Goal: Information Seeking & Learning: Learn about a topic

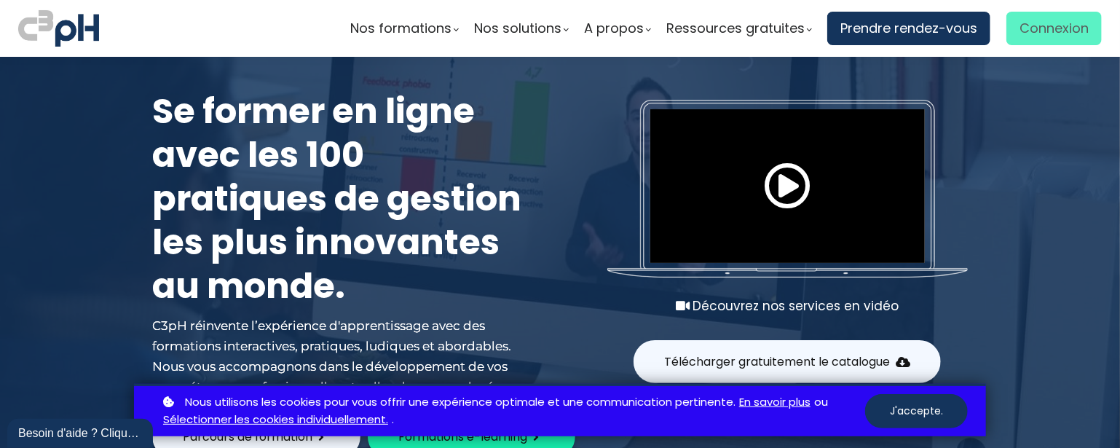
click at [1023, 25] on span "Connexion" at bounding box center [1054, 28] width 69 height 22
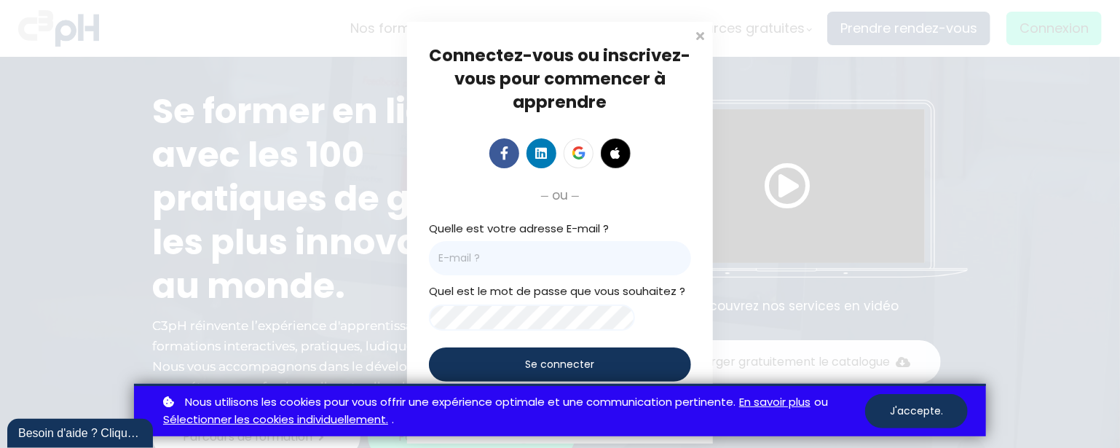
click at [548, 258] on input "email" at bounding box center [560, 258] width 262 height 34
type input "[EMAIL_ADDRESS][PERSON_NAME][DOMAIN_NAME]"
click at [596, 366] on div "Se connecter" at bounding box center [560, 364] width 262 height 34
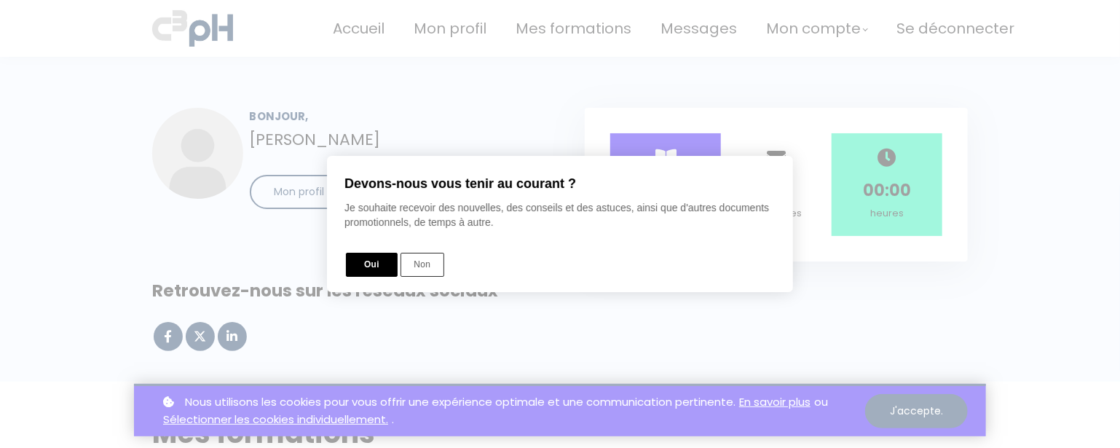
click at [382, 269] on button "Oui" at bounding box center [372, 265] width 52 height 24
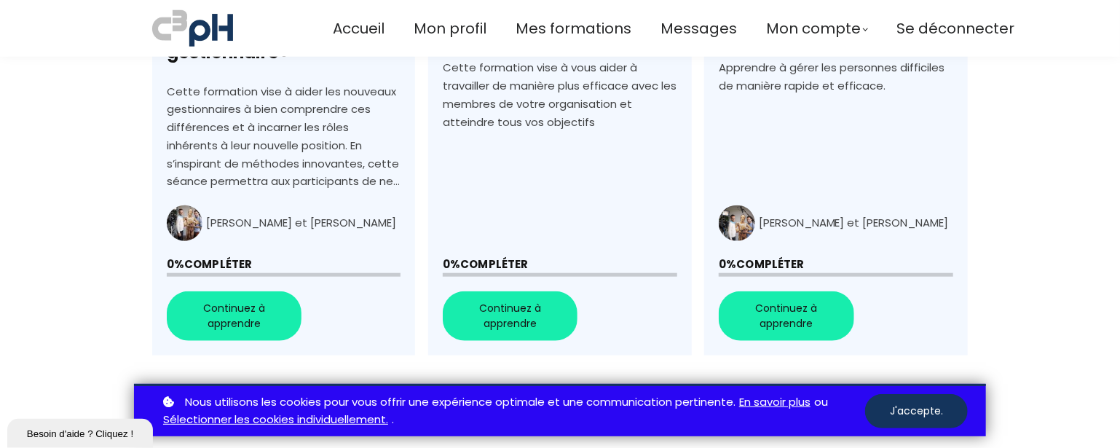
scroll to position [728, 0]
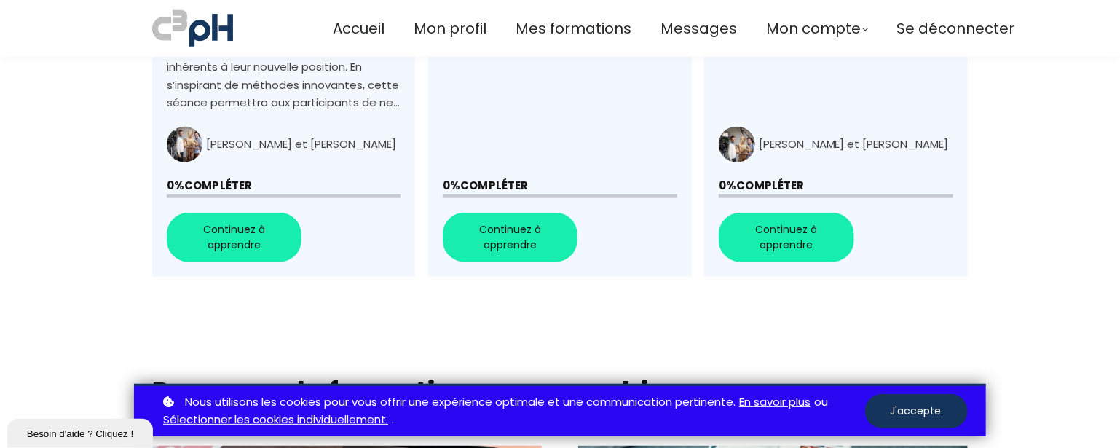
click at [272, 232] on link "+Faciliter la transition de spécialiste à gestionnaire+" at bounding box center [283, 15] width 263 height 524
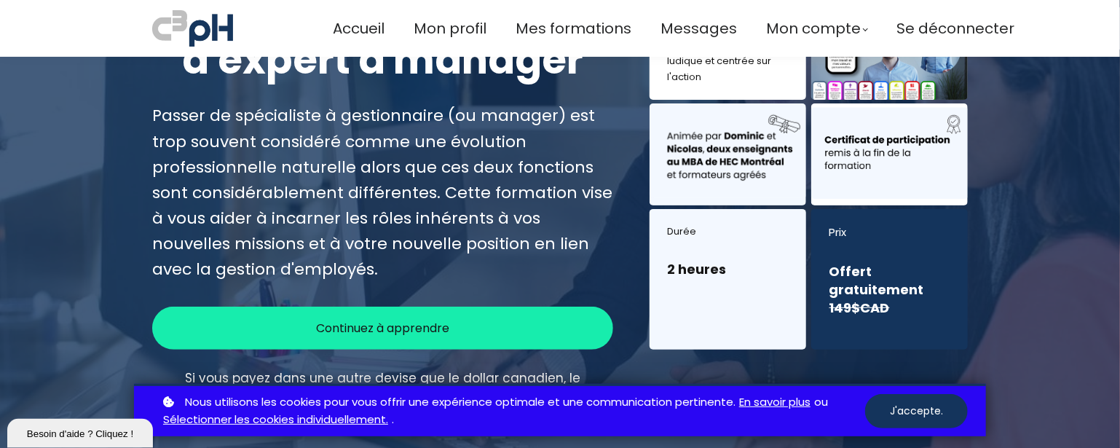
scroll to position [146, 0]
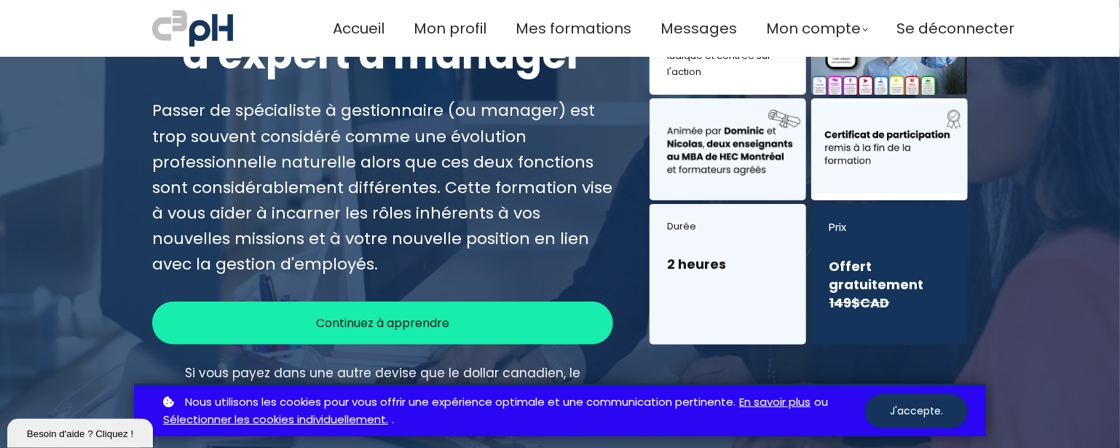
click at [568, 323] on div "Continuez à apprendre" at bounding box center [382, 323] width 461 height 43
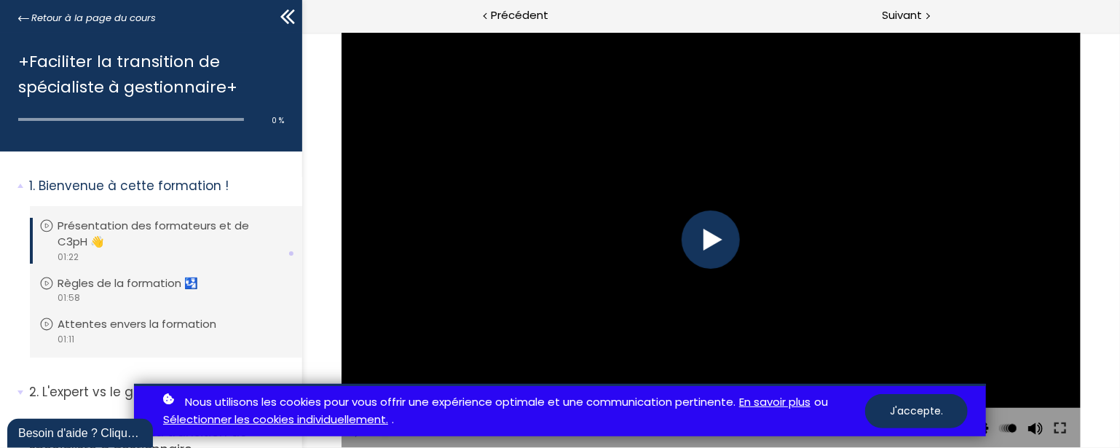
click at [695, 243] on div at bounding box center [711, 239] width 58 height 58
click at [704, 251] on div at bounding box center [711, 239] width 58 height 58
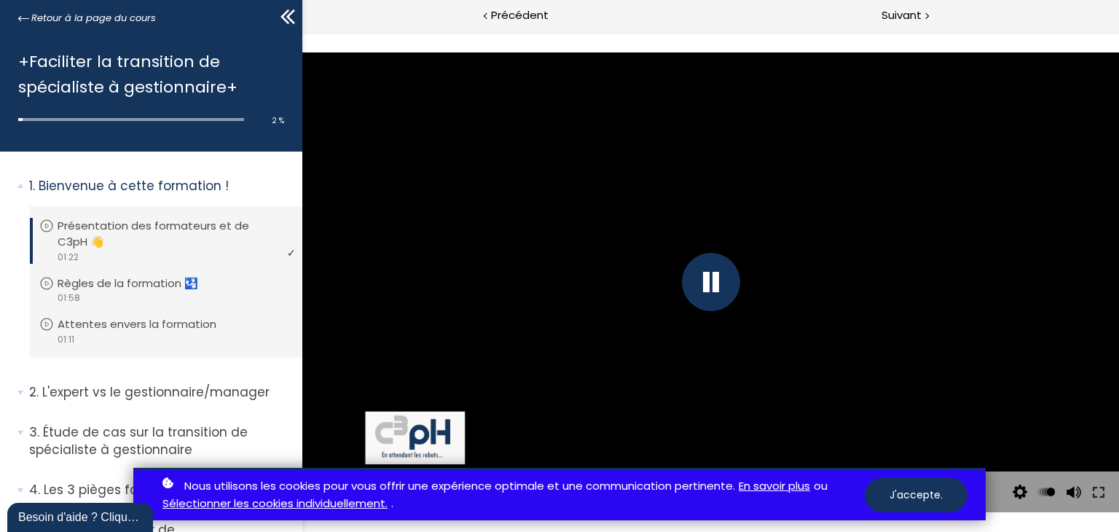
click at [748, 418] on div at bounding box center [709, 282] width 817 height 460
click at [712, 275] on div at bounding box center [710, 282] width 58 height 58
click at [1047, 447] on div "Nous utilisons les cookies pour vous offrir une expérience optimale et une comm…" at bounding box center [559, 494] width 1119 height 53
click at [1067, 447] on div "Nous utilisons les cookies pour vous offrir une expérience optimale et une comm…" at bounding box center [559, 494] width 1119 height 53
click at [958, 447] on button "J'accepte." at bounding box center [915, 495] width 103 height 34
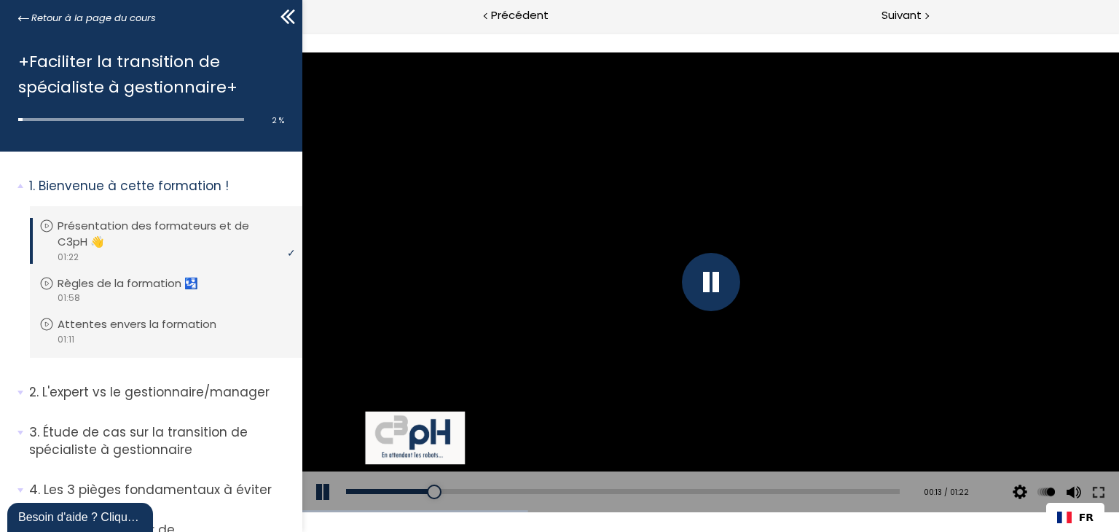
drag, startPoint x: 1004, startPoint y: 519, endPoint x: 1012, endPoint y: 519, distance: 8.0
click at [1004, 447] on div "Click for sound @keyframes VOLUME_SMALL_WAVE_FLASH { 0% { opacity: 0; } 33% { o…" at bounding box center [710, 282] width 816 height 500
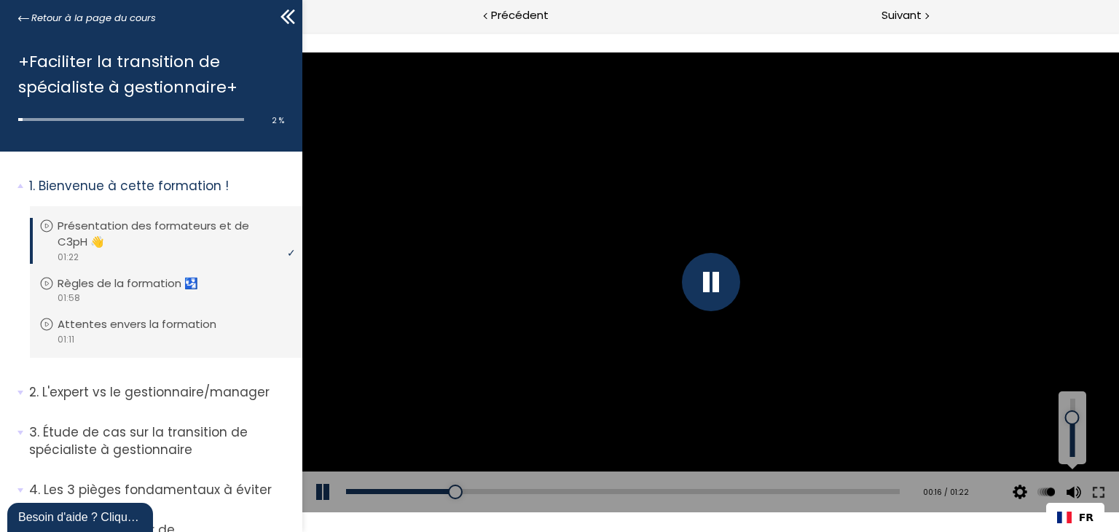
drag, startPoint x: 1071, startPoint y: 428, endPoint x: 1071, endPoint y: 417, distance: 10.9
click at [1071, 417] on div at bounding box center [1071, 417] width 0 height 0
click at [283, 25] on icon at bounding box center [288, 17] width 22 height 22
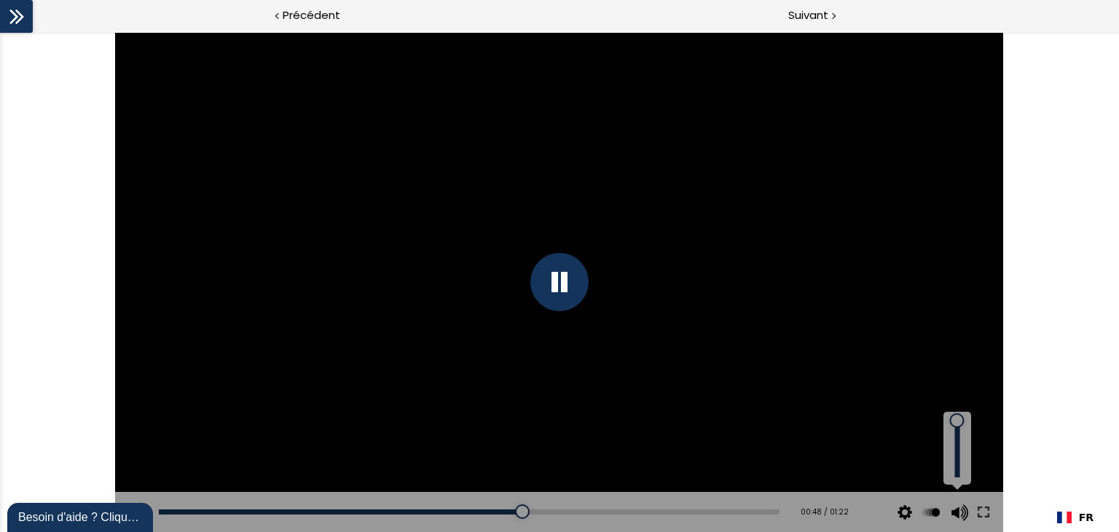
drag, startPoint x: 960, startPoint y: 435, endPoint x: 958, endPoint y: 420, distance: 14.6
click at [956, 420] on div at bounding box center [956, 420] width 0 height 0
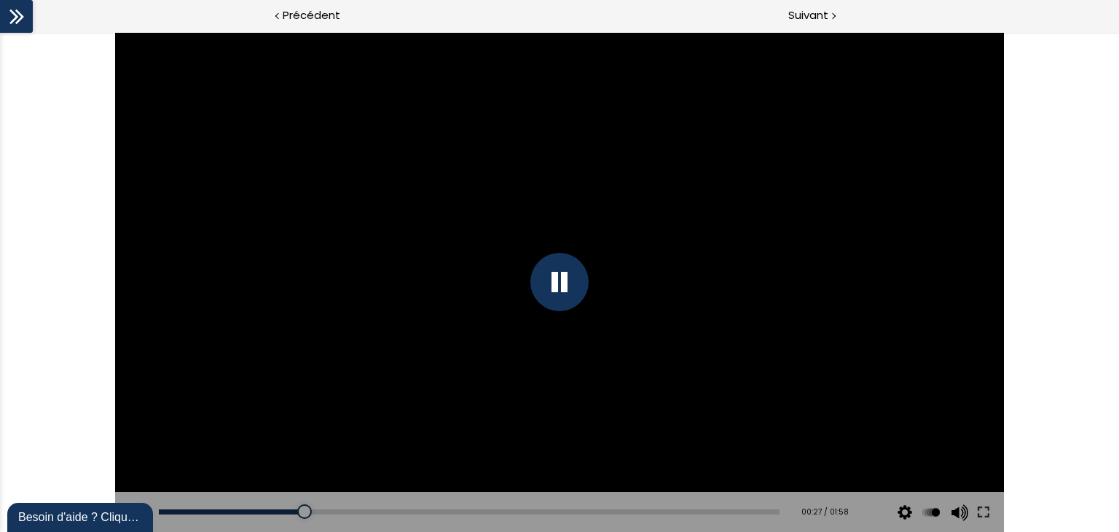
click at [72, 181] on div "Click for sound @keyframes VOLUME_SMALL_WAVE_FLASH { 0% { opacity: 0; } 33% { o…" at bounding box center [559, 282] width 1119 height 500
click at [980, 447] on button at bounding box center [983, 512] width 26 height 41
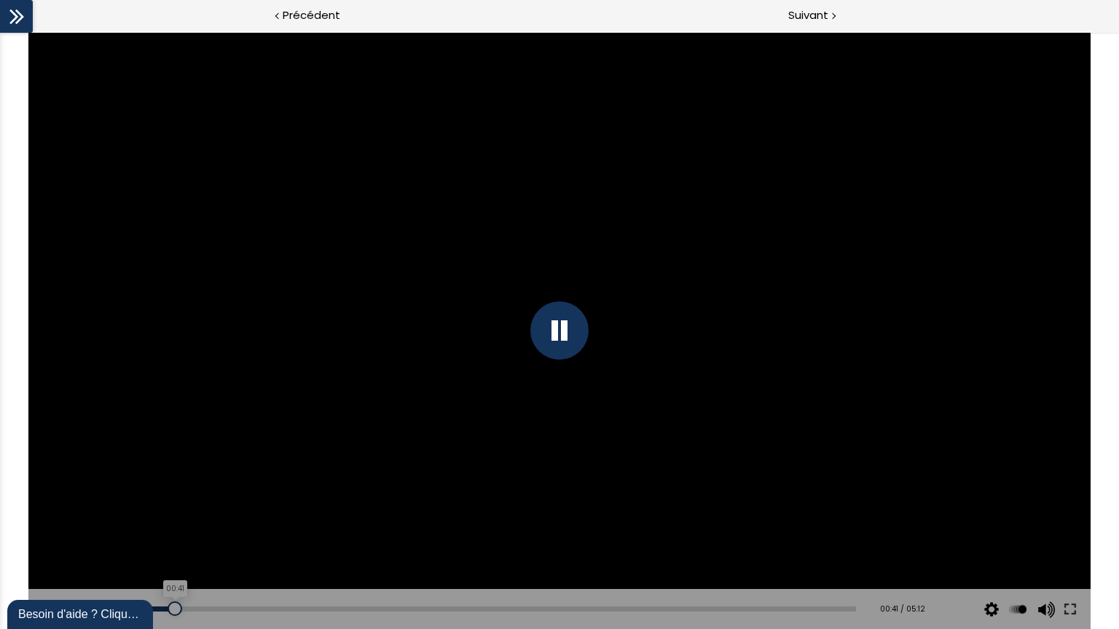
drag, startPoint x: 170, startPoint y: 634, endPoint x: 152, endPoint y: 633, distance: 18.3
click at [152, 447] on div "00:41" at bounding box center [463, 609] width 783 height 5
drag, startPoint x: 150, startPoint y: 637, endPoint x: 139, endPoint y: 638, distance: 10.9
click at [155, 447] on div at bounding box center [162, 609] width 15 height 15
drag, startPoint x: 390, startPoint y: 638, endPoint x: 406, endPoint y: 640, distance: 15.4
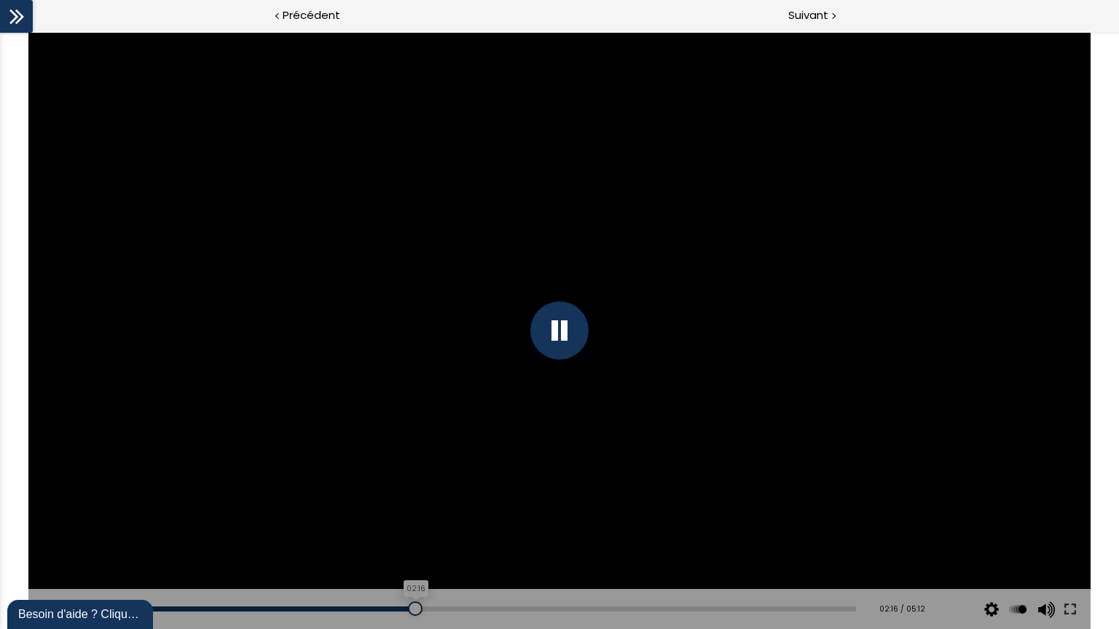
click at [408, 447] on div at bounding box center [415, 609] width 15 height 15
click at [403, 447] on div at bounding box center [410, 609] width 15 height 15
click at [405, 447] on div at bounding box center [412, 609] width 15 height 15
click at [28, 447] on button at bounding box center [50, 609] width 44 height 41
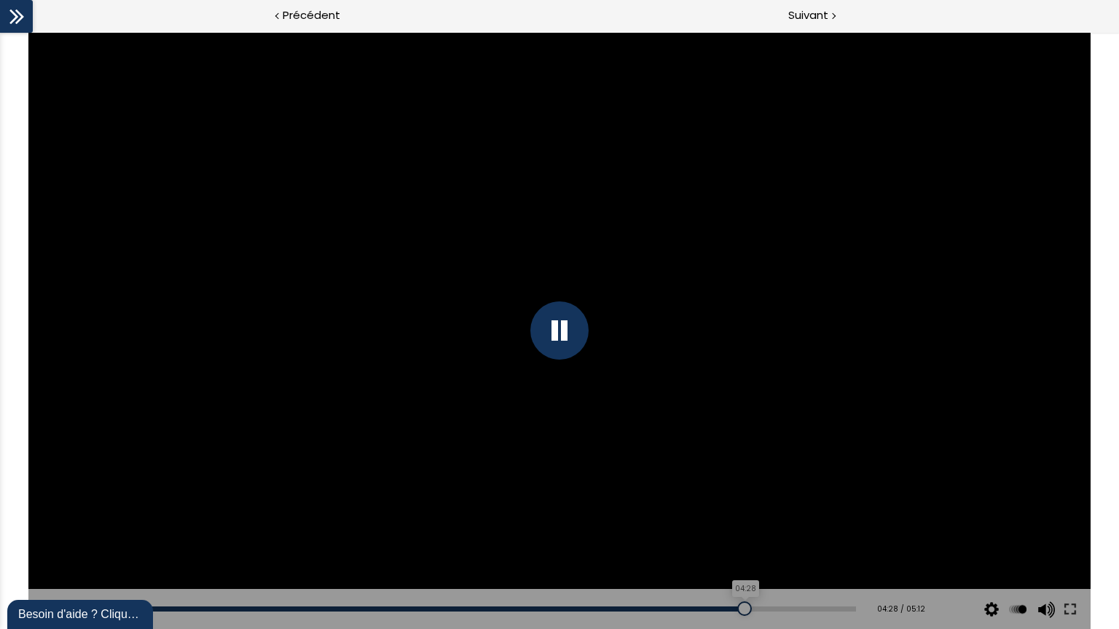
drag, startPoint x: 711, startPoint y: 639, endPoint x: 752, endPoint y: 640, distance: 40.8
click at [752, 447] on div at bounding box center [744, 609] width 15 height 15
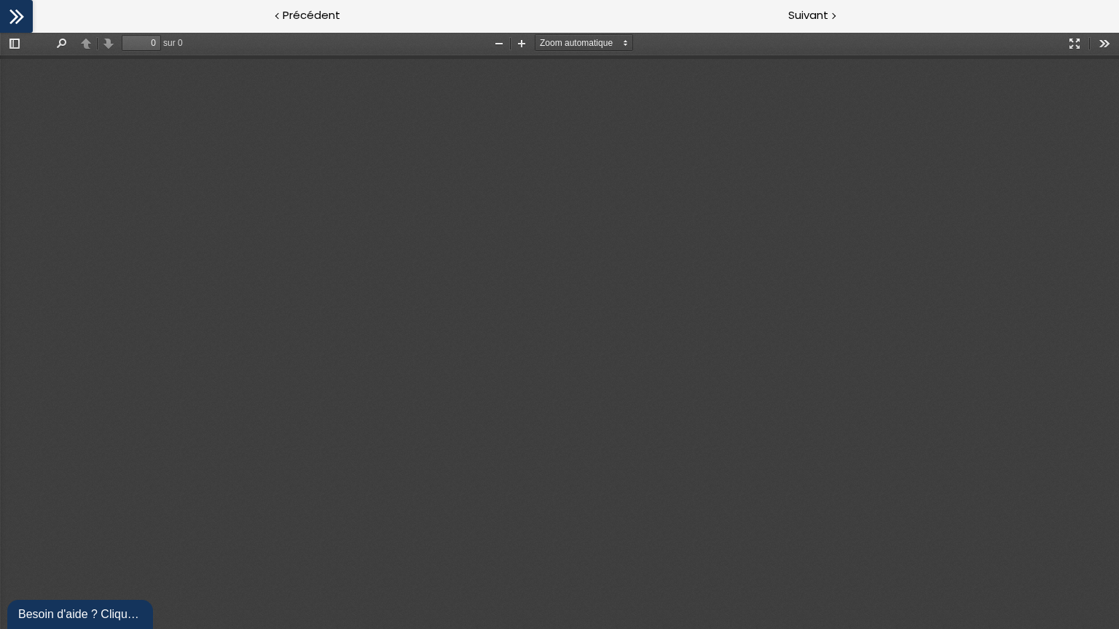
type input "1"
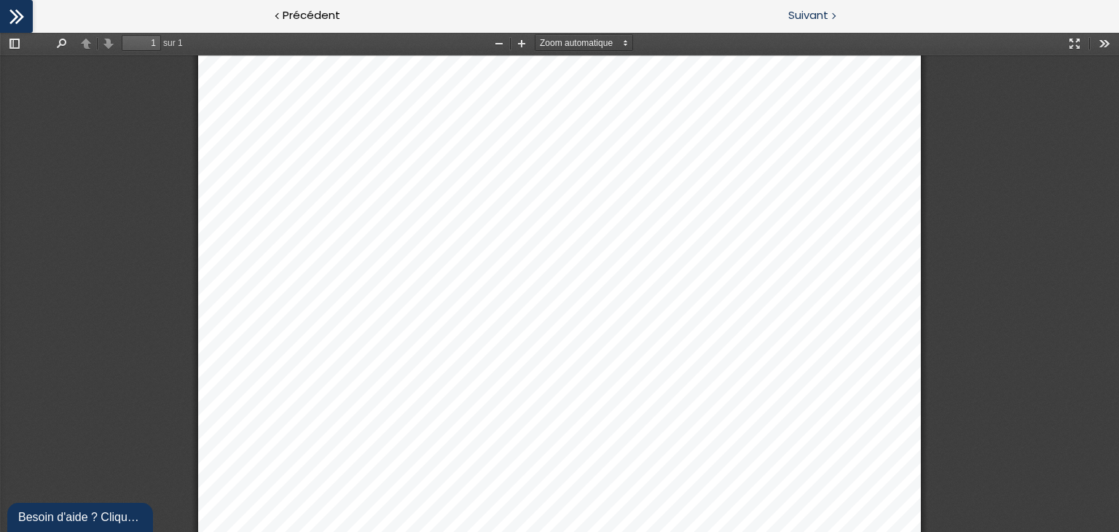
scroll to position [73, 0]
